Goal: Information Seeking & Learning: Learn about a topic

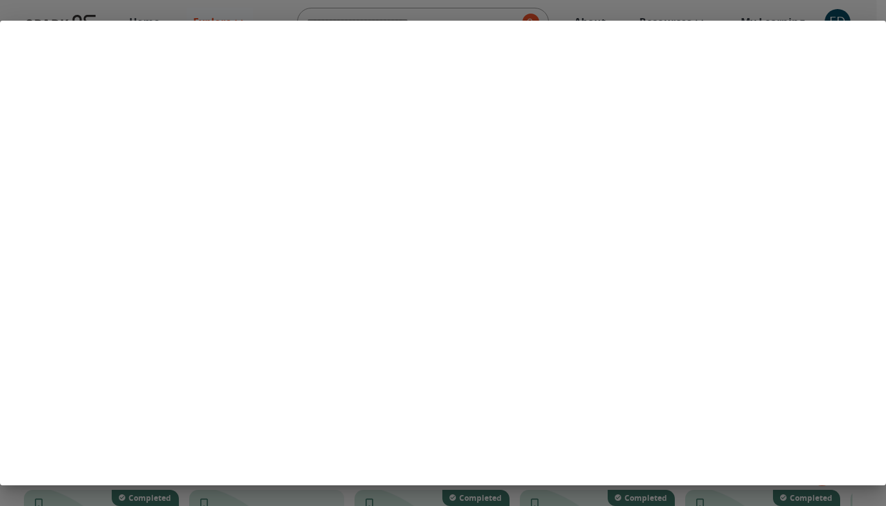
scroll to position [451, 0]
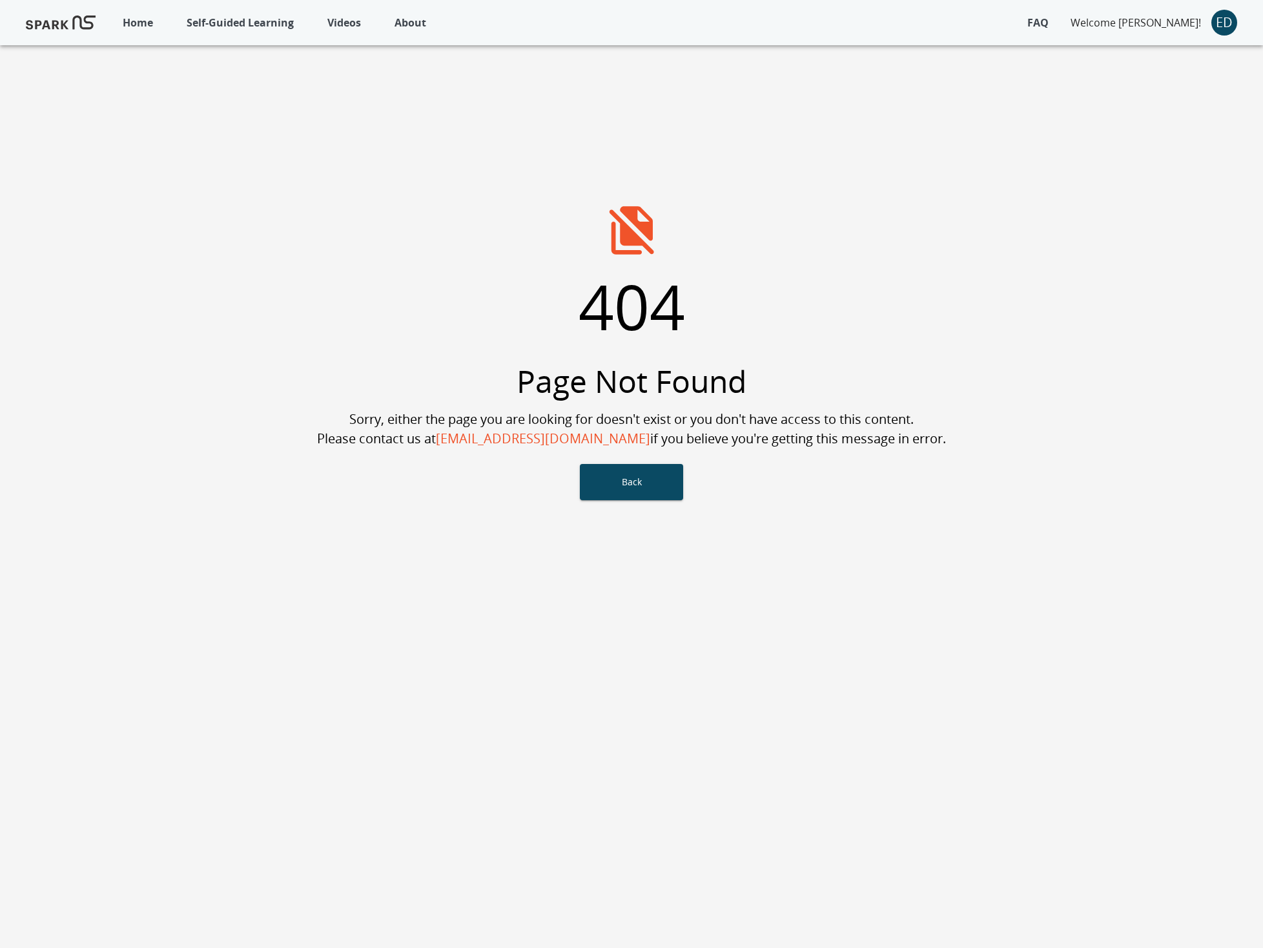
click at [634, 477] on button "Back" at bounding box center [631, 482] width 103 height 36
click at [828, 538] on div "Home Self-Guided Learning Videos About FAQ Welcome Erica! ED 404 Page Not Found…" at bounding box center [631, 474] width 1263 height 948
drag, startPoint x: 627, startPoint y: 492, endPoint x: 630, endPoint y: 483, distance: 10.0
click at [627, 492] on button "Back" at bounding box center [631, 482] width 103 height 36
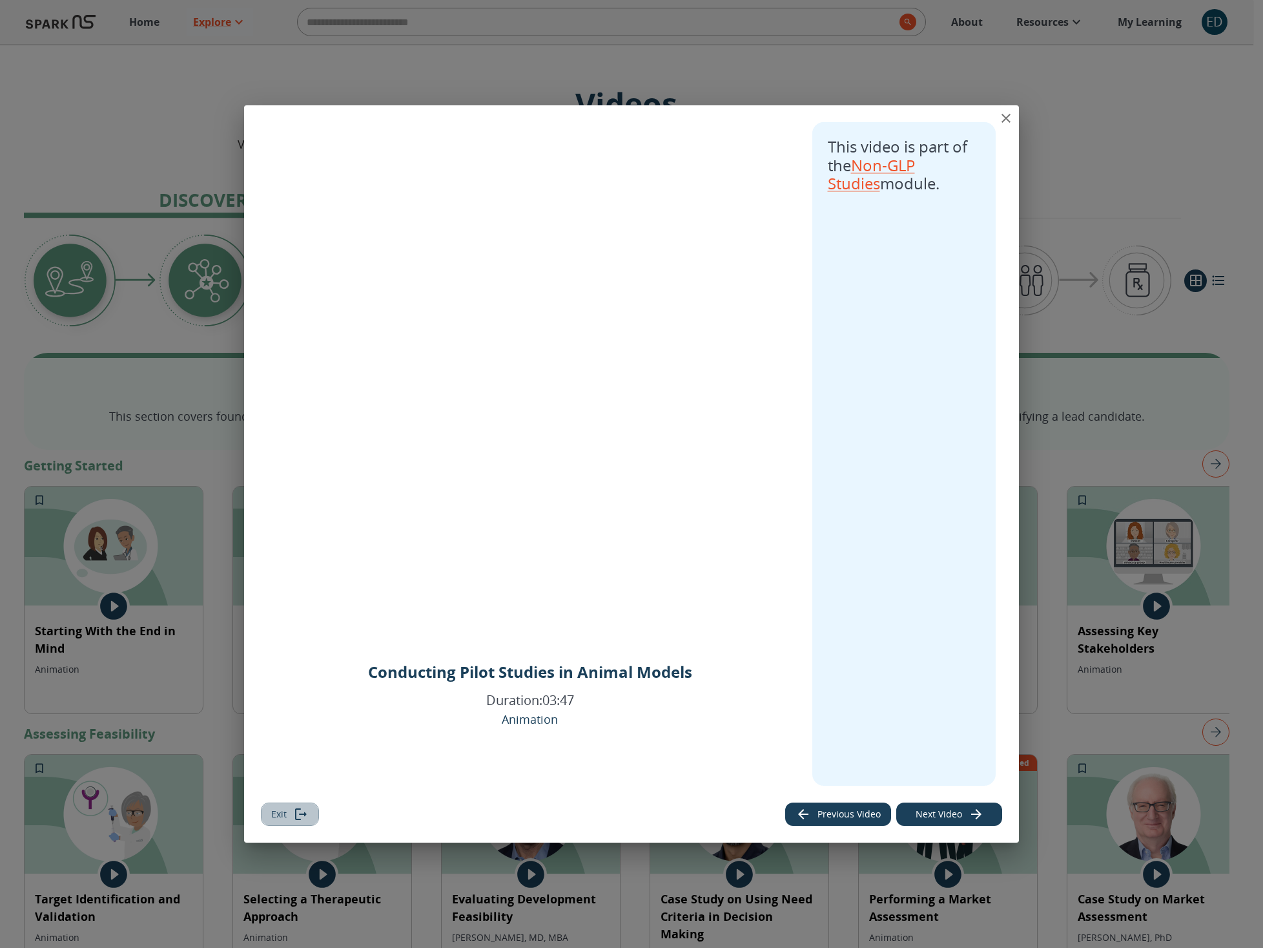
click at [291, 813] on button "Exit" at bounding box center [290, 814] width 58 height 24
click at [1004, 116] on icon "close" at bounding box center [1006, 118] width 9 height 9
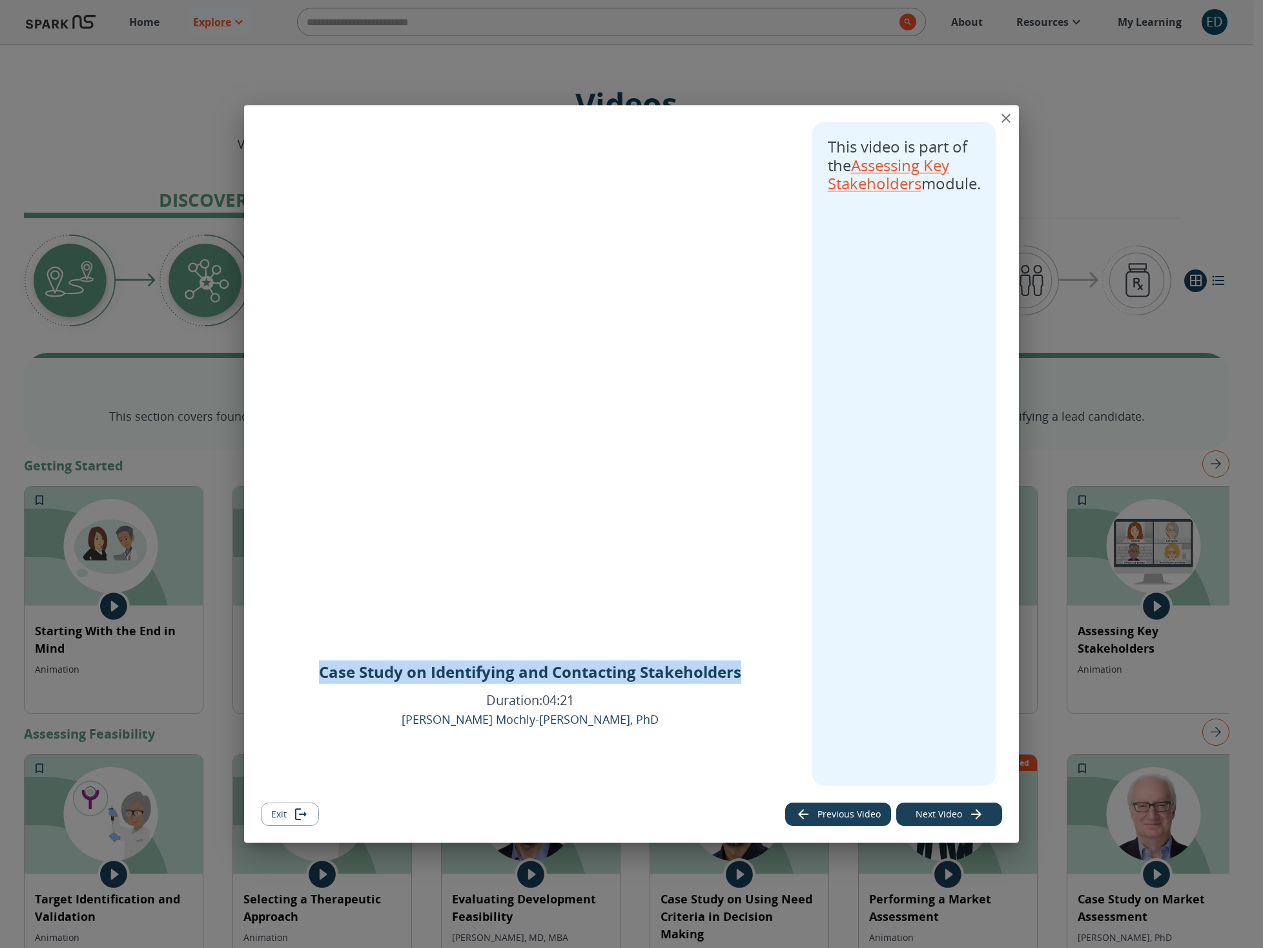
drag, startPoint x: 740, startPoint y: 672, endPoint x: 320, endPoint y: 674, distance: 419.9
click at [320, 674] on p "Case Study on Identifying and Contacting Stakeholders" at bounding box center [530, 671] width 422 height 23
copy p "Case Study on Identifying and Contacting Stakeholders"
click at [1004, 116] on icon "close" at bounding box center [1006, 118] width 9 height 9
click at [283, 815] on button "Exit" at bounding box center [290, 814] width 58 height 24
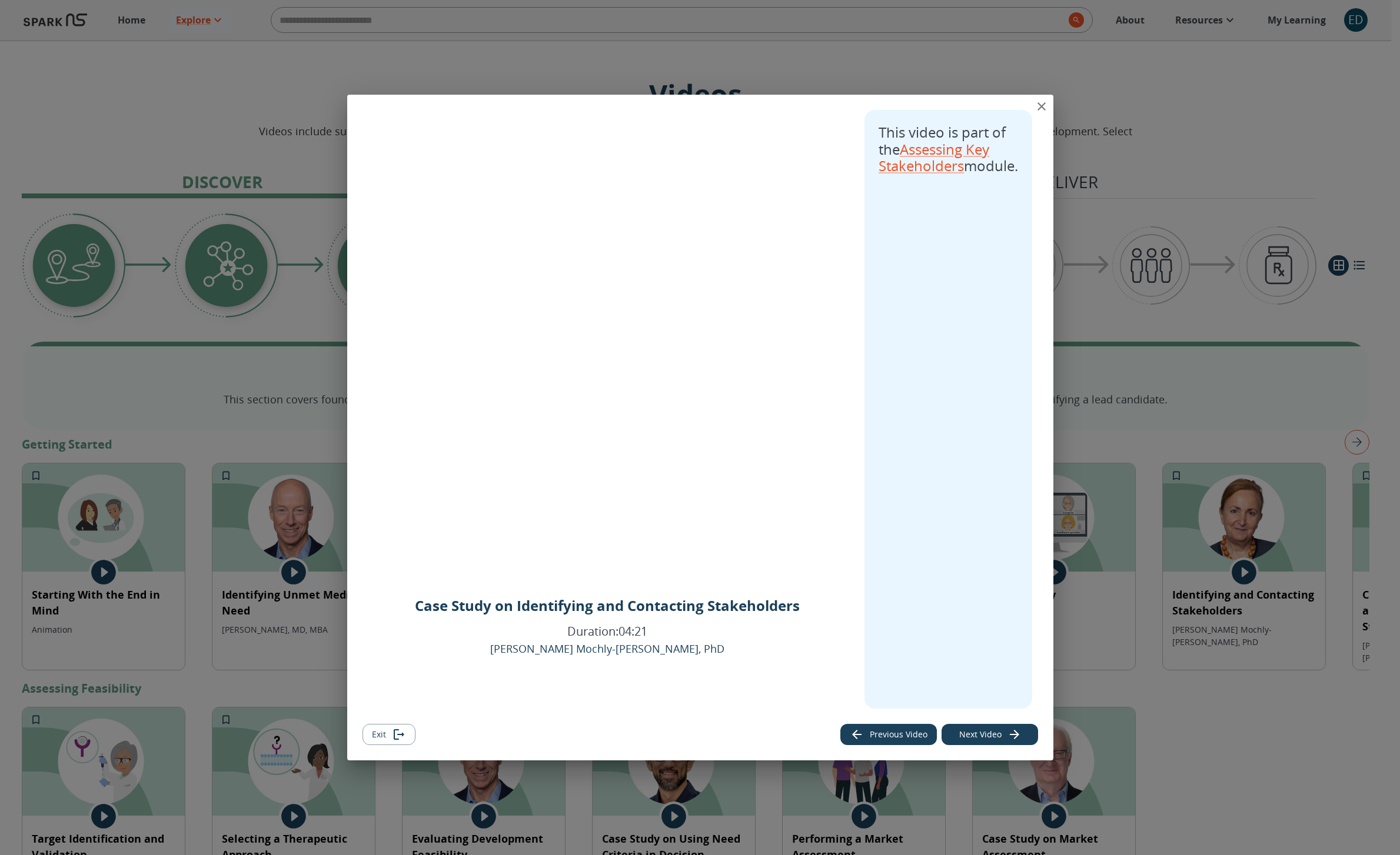
click at [386, 738] on button "Exit" at bounding box center [389, 735] width 53 height 22
click at [389, 741] on button "Exit" at bounding box center [389, 735] width 53 height 22
